Goal: Task Accomplishment & Management: Use online tool/utility

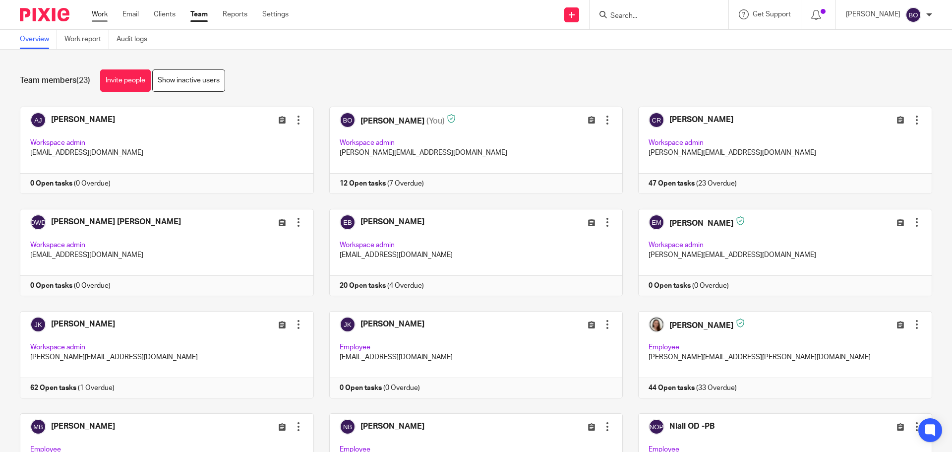
click at [104, 19] on link "Work" at bounding box center [100, 14] width 16 height 10
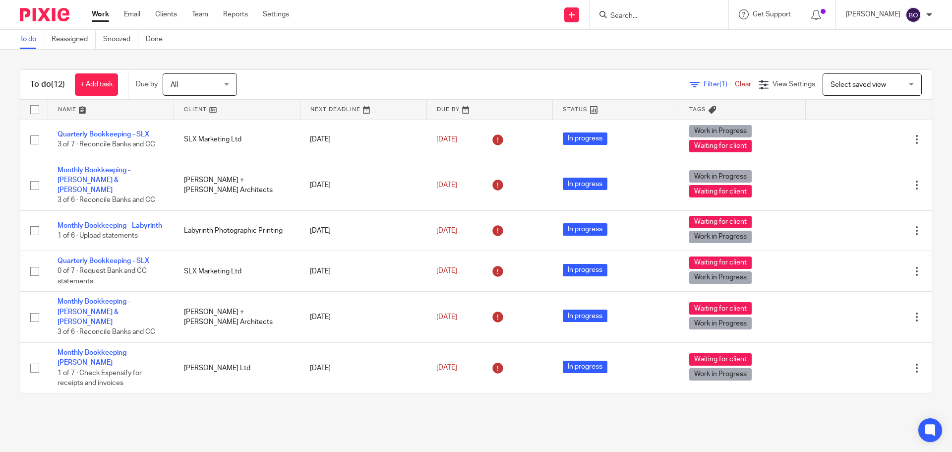
click at [642, 16] on input "Search" at bounding box center [653, 16] width 89 height 9
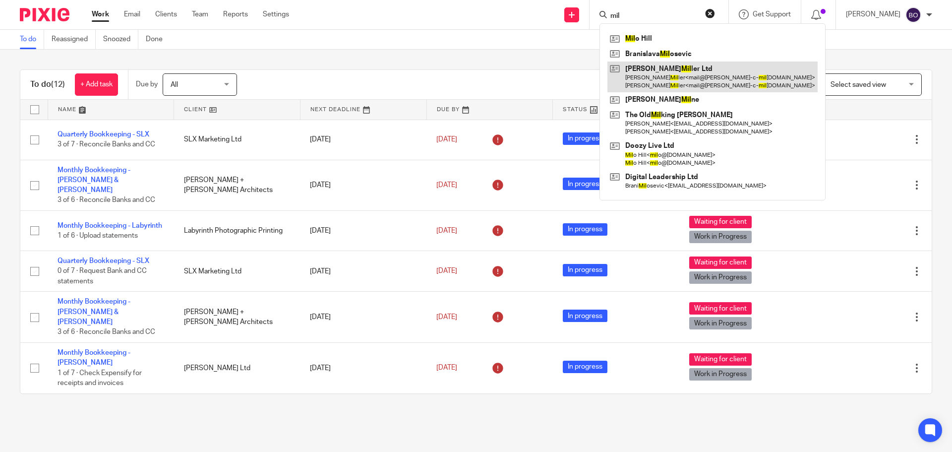
type input "mil"
click at [676, 70] on link at bounding box center [712, 76] width 210 height 31
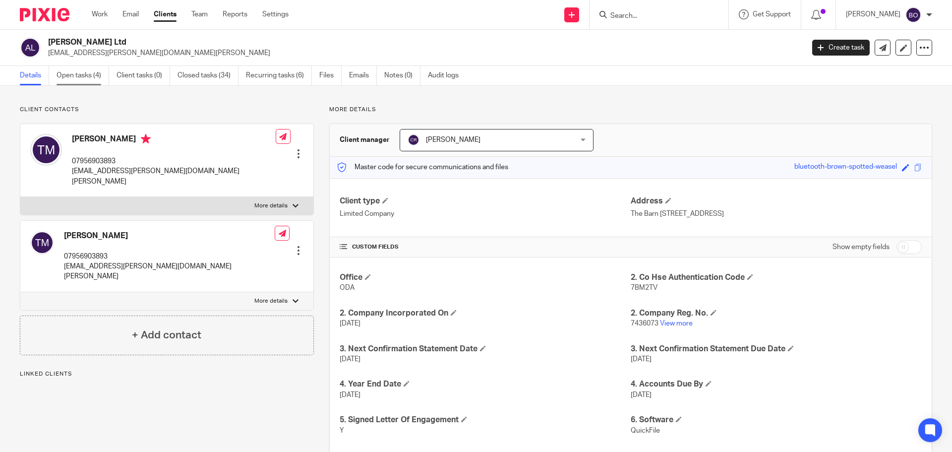
click at [78, 72] on link "Open tasks (4)" at bounding box center [83, 75] width 53 height 19
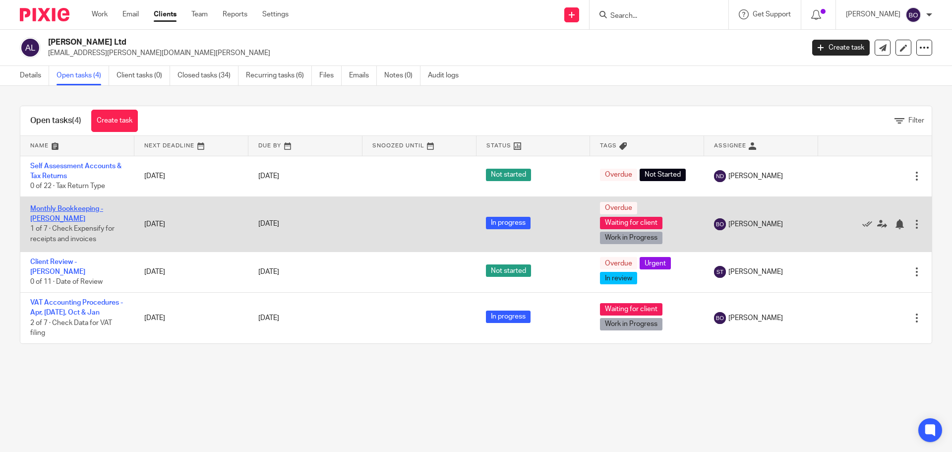
click at [73, 206] on link "Monthly Bookkeeping - Anthony Miller" at bounding box center [66, 213] width 73 height 17
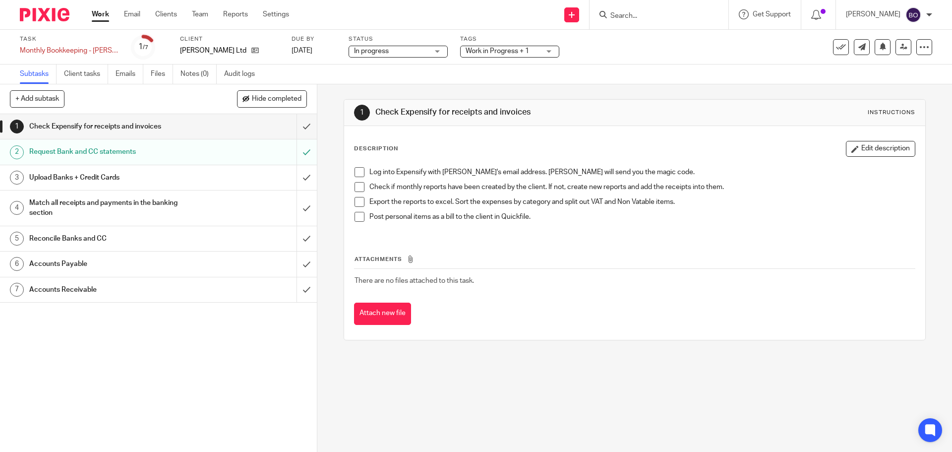
click at [137, 122] on h1 "Check Expensify for receipts and invoices" at bounding box center [115, 126] width 172 height 15
click at [361, 174] on span at bounding box center [360, 172] width 10 height 10
click at [355, 186] on span at bounding box center [360, 187] width 10 height 10
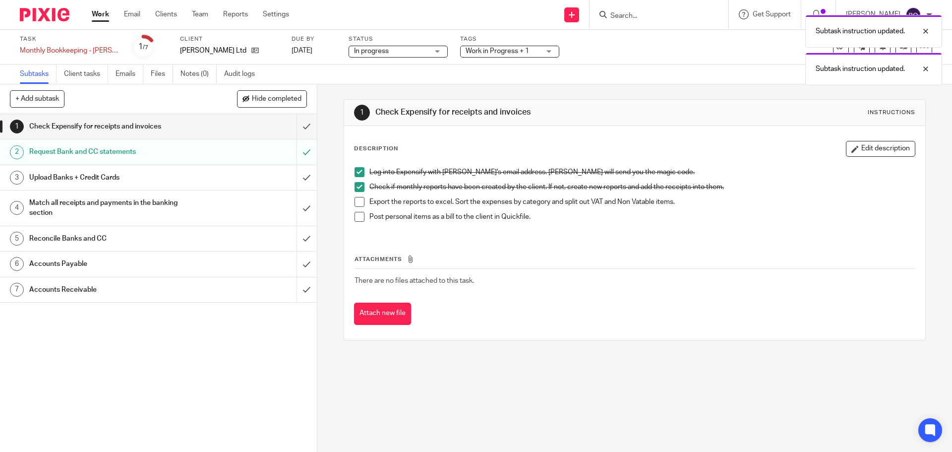
click at [355, 201] on span at bounding box center [360, 202] width 10 height 10
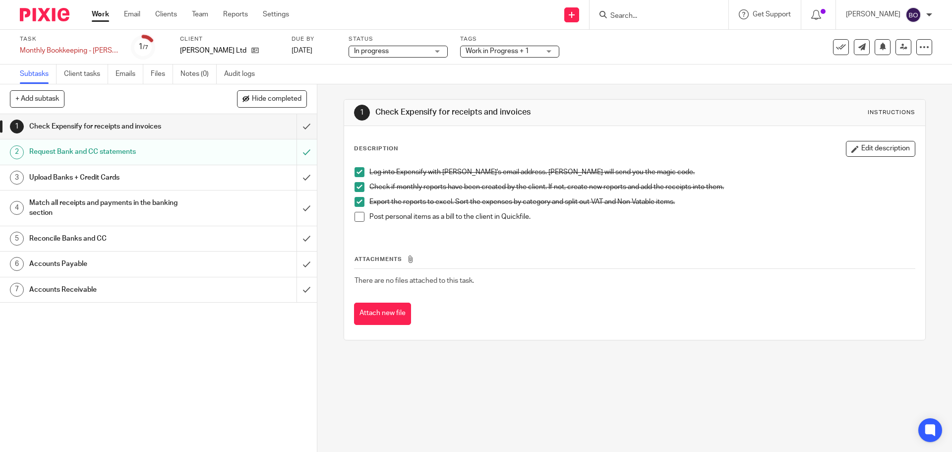
click at [357, 219] on span at bounding box center [360, 217] width 10 height 10
click at [204, 127] on div "Check Expensify for receipts and invoices" at bounding box center [157, 126] width 257 height 15
click at [207, 142] on link "2 Request Bank and CC statements" at bounding box center [148, 151] width 297 height 25
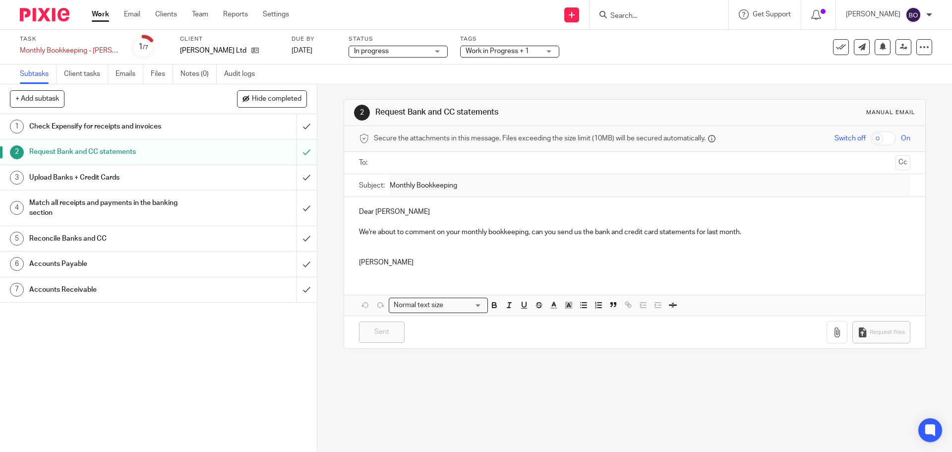
click at [221, 129] on div "Check Expensify for receipts and invoices" at bounding box center [157, 126] width 257 height 15
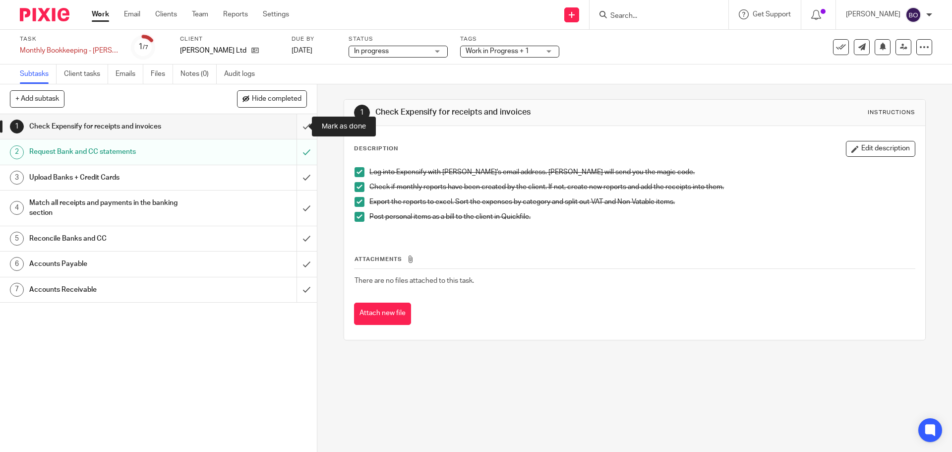
click at [294, 126] on input "submit" at bounding box center [158, 126] width 317 height 25
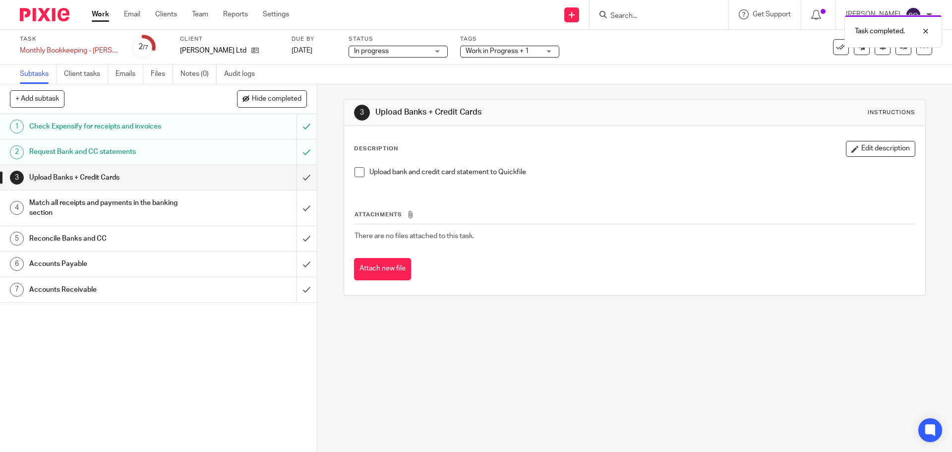
click at [216, 153] on div "Request Bank and CC statements" at bounding box center [157, 151] width 257 height 15
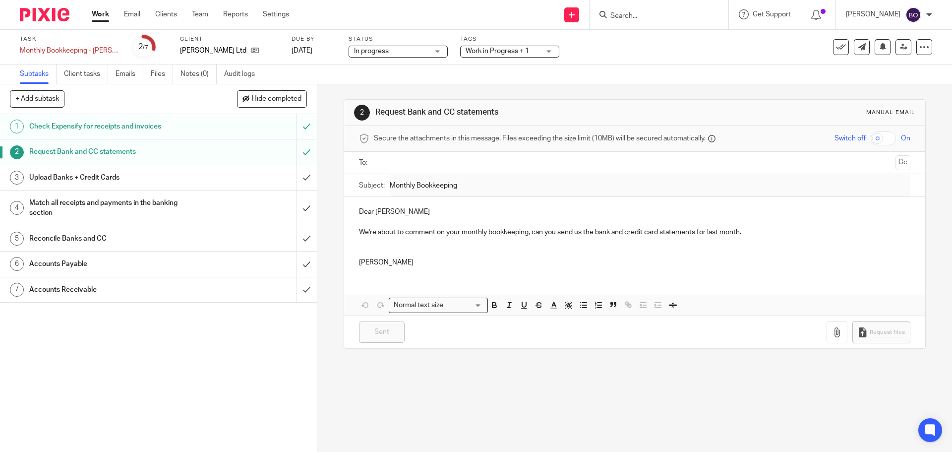
click at [214, 178] on div "Upload Banks + Credit Cards" at bounding box center [157, 177] width 257 height 15
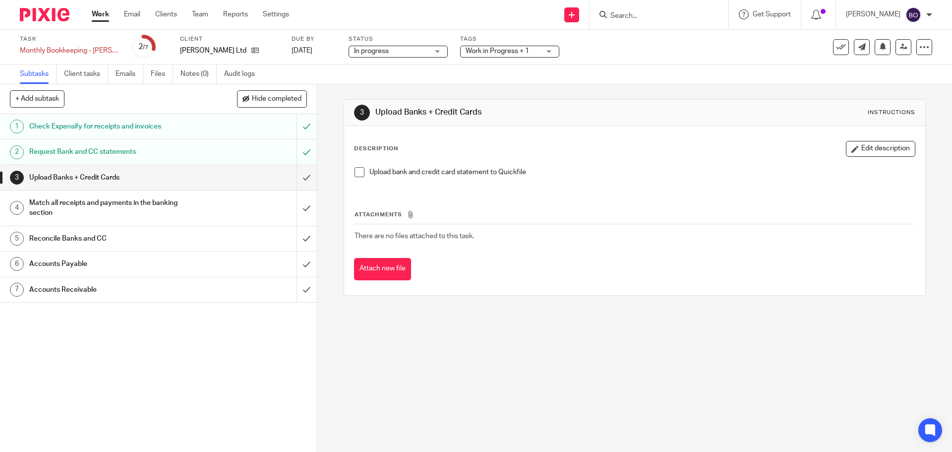
click at [357, 171] on span at bounding box center [360, 172] width 10 height 10
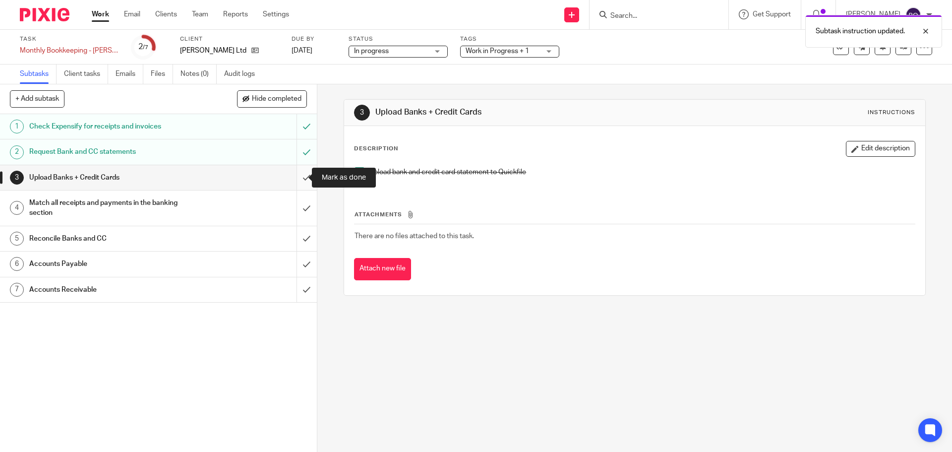
click at [297, 177] on input "submit" at bounding box center [158, 177] width 317 height 25
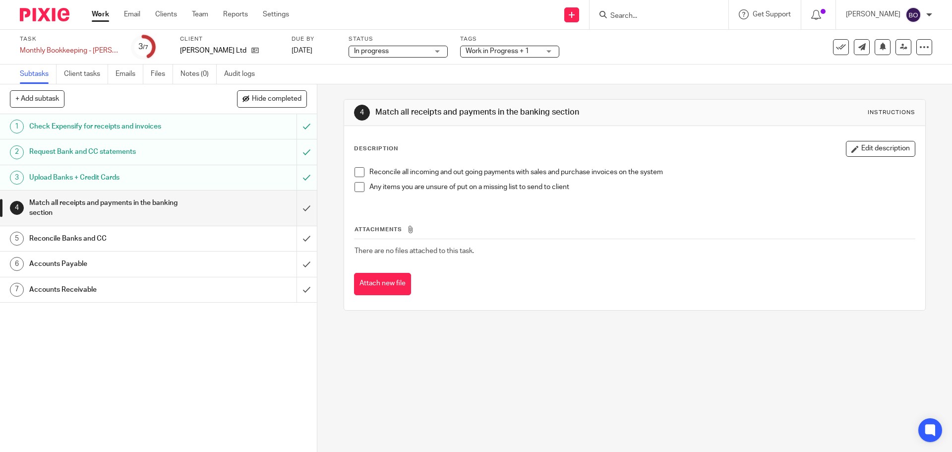
click at [357, 172] on span at bounding box center [360, 172] width 10 height 10
click at [580, 187] on p "Any items you are unsure of put on a missing list to send to client" at bounding box center [641, 187] width 545 height 10
click at [868, 151] on button "Edit description" at bounding box center [880, 149] width 69 height 16
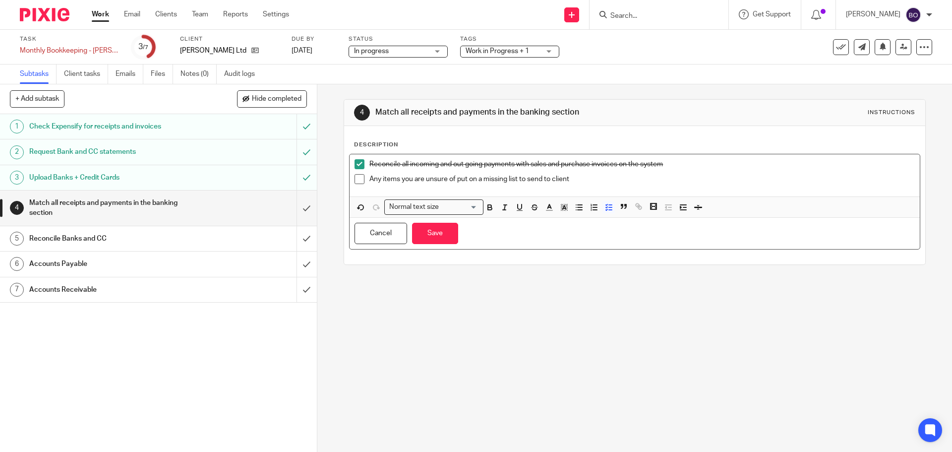
click at [635, 182] on p "Any items you are unsure of put on a missing list to send to client" at bounding box center [641, 179] width 545 height 10
drag, startPoint x: 574, startPoint y: 179, endPoint x: 790, endPoint y: 177, distance: 216.2
click at [790, 177] on p "Any items you are unsure of put on a missing list to send to client - emailed T…" at bounding box center [641, 179] width 545 height 10
click at [489, 210] on icon "button" at bounding box center [489, 207] width 9 height 9
click at [723, 161] on p "Reconcile all incoming and out going payments with sales and purchase invoices …" at bounding box center [641, 164] width 545 height 10
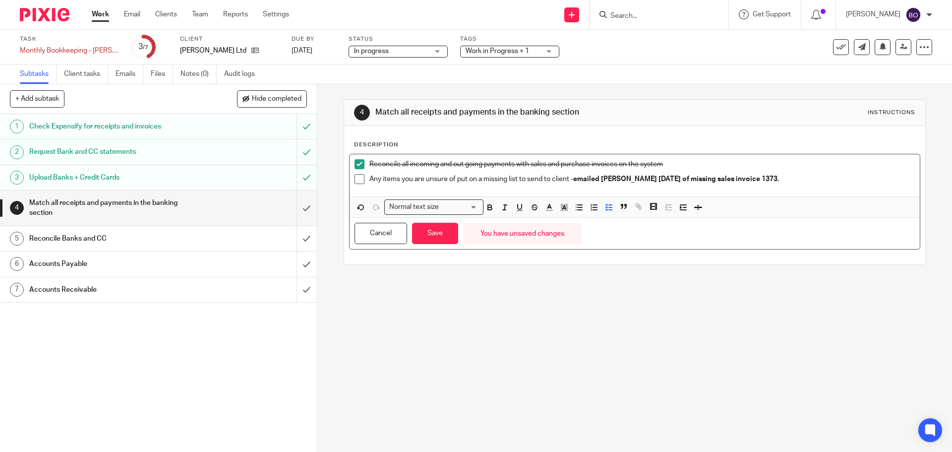
click at [61, 264] on h1 "Accounts Payable" at bounding box center [115, 263] width 172 height 15
click at [443, 243] on button "Save" at bounding box center [435, 233] width 46 height 21
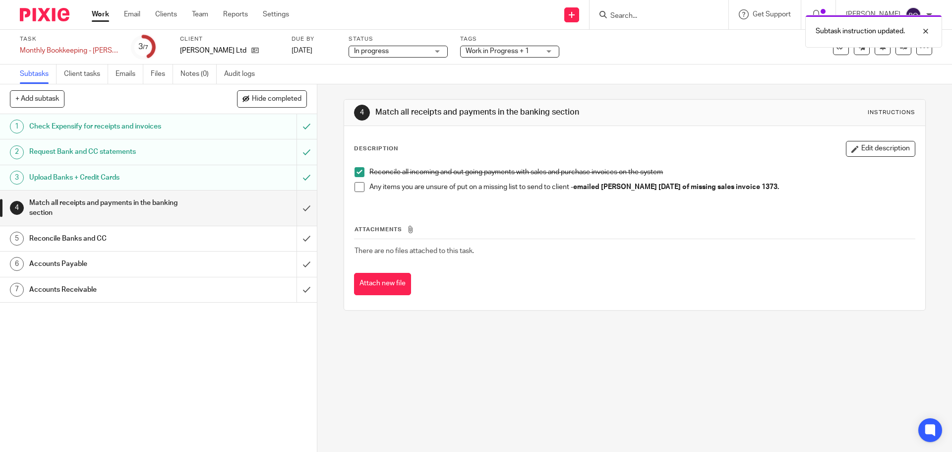
click at [82, 230] on link "5 Reconcile Banks and CC" at bounding box center [148, 238] width 297 height 25
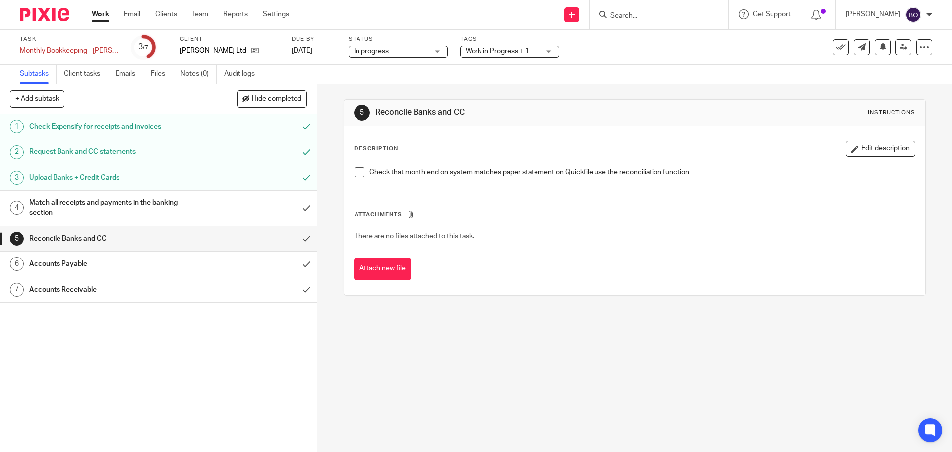
click at [159, 202] on h1 "Match all receipts and payments in the banking section" at bounding box center [115, 207] width 172 height 25
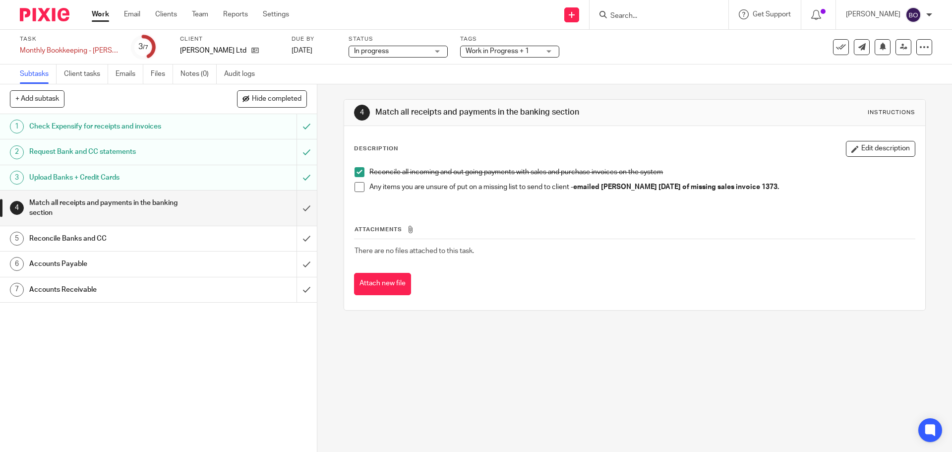
click at [105, 19] on link "Work" at bounding box center [100, 14] width 17 height 10
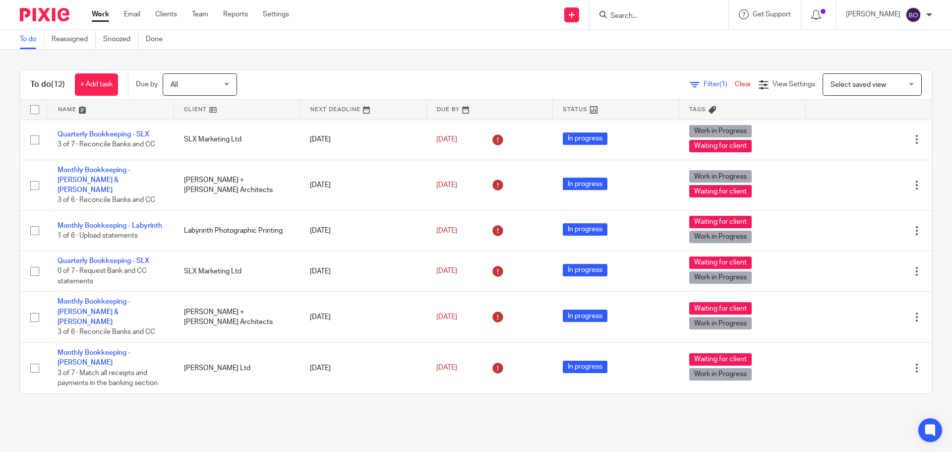
click at [215, 109] on link at bounding box center [237, 110] width 126 height 20
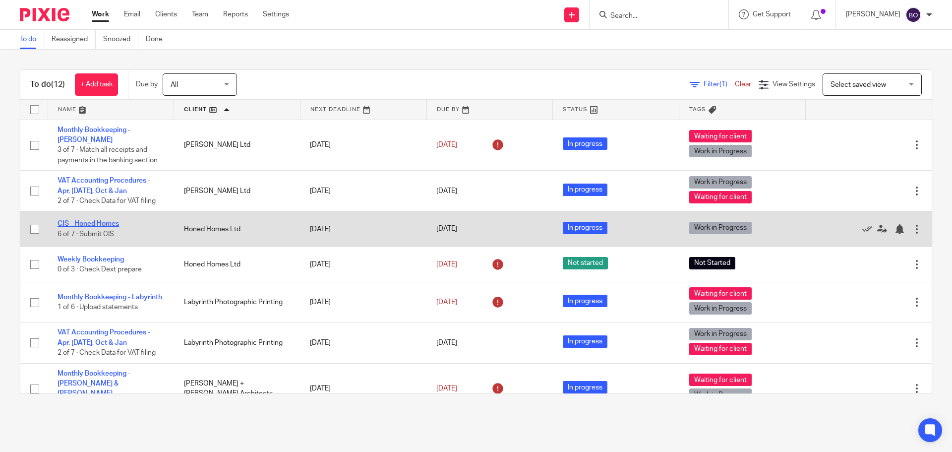
click at [107, 224] on link "CIS - Honed Homes" at bounding box center [88, 223] width 61 height 7
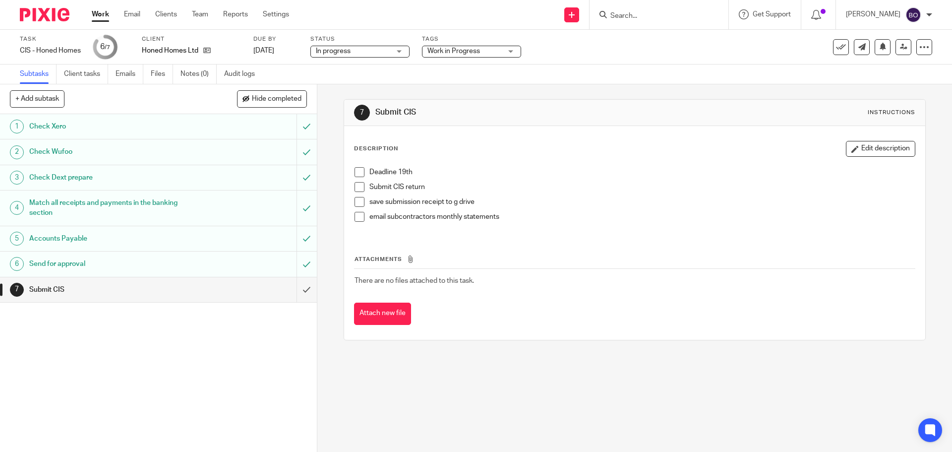
click at [356, 171] on span at bounding box center [360, 172] width 10 height 10
click at [358, 186] on span at bounding box center [360, 187] width 10 height 10
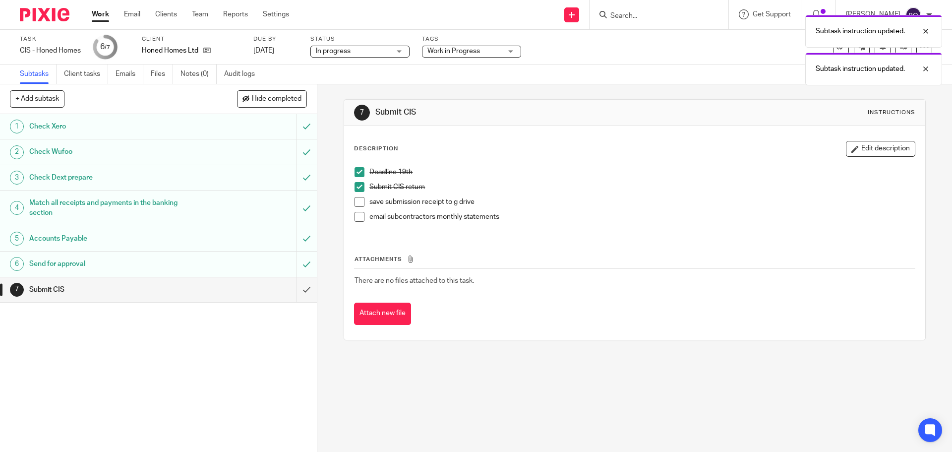
click at [357, 200] on span at bounding box center [360, 202] width 10 height 10
click at [359, 215] on span at bounding box center [360, 217] width 10 height 10
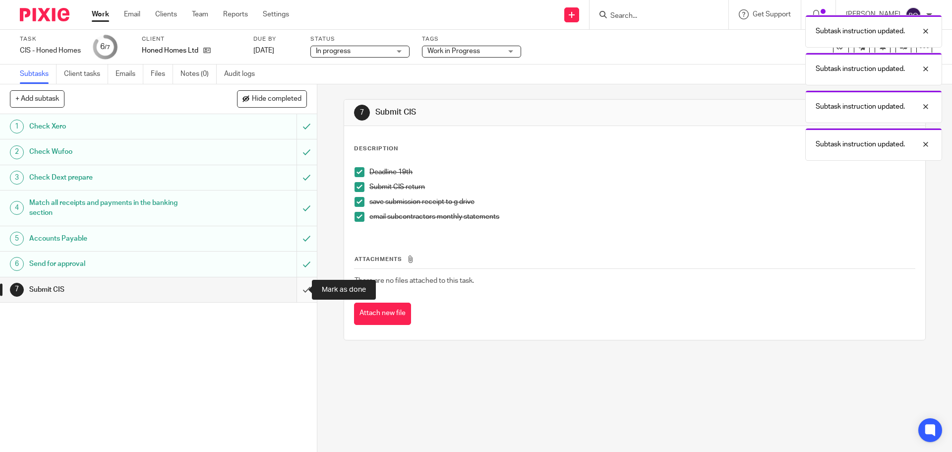
click at [296, 290] on input "submit" at bounding box center [158, 289] width 317 height 25
